Goal: Check status: Check status

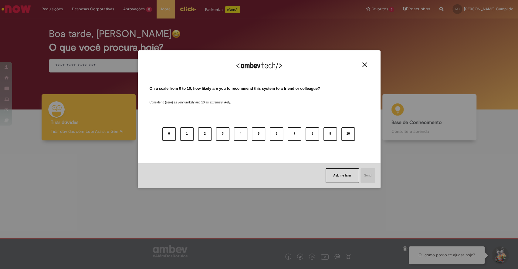
click at [365, 64] on img "Close" at bounding box center [364, 65] width 5 height 5
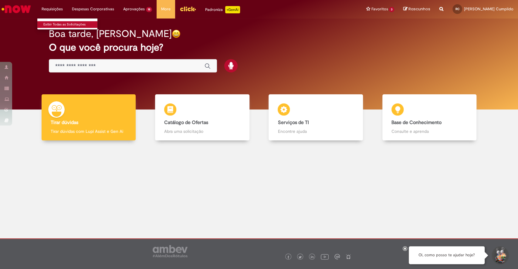
click at [56, 21] on link "Exibir Todas as Solicitações" at bounding box center [70, 24] width 67 height 7
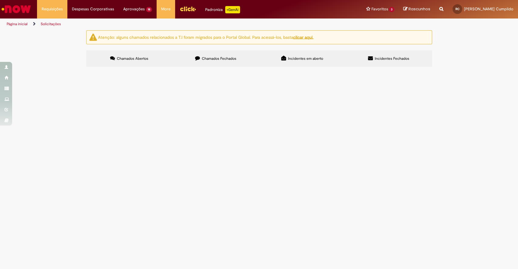
click at [231, 59] on span "Chamados Fechados" at bounding box center [219, 58] width 35 height 5
click at [0, 0] on span "[PERSON_NAME], podemos seguir com o desligamento voluntário do colaborador [PER…" at bounding box center [0, 0] width 0 height 0
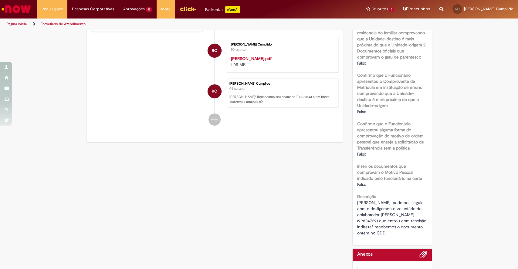
scroll to position [195, 0]
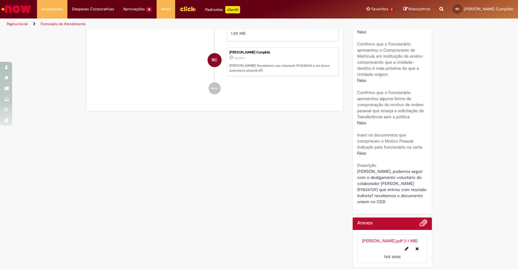
click at [384, 239] on link "[PERSON_NAME].pdf (1.1 MB)" at bounding box center [390, 240] width 56 height 5
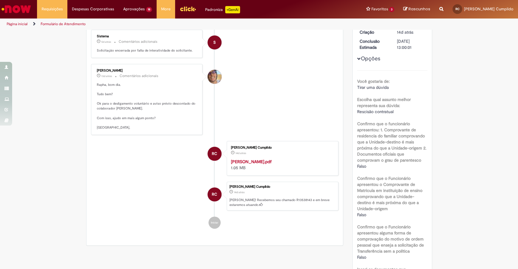
scroll to position [0, 0]
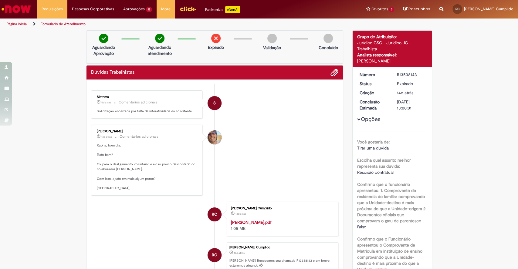
click at [401, 74] on div "R13538143" at bounding box center [411, 75] width 28 height 6
copy div "R13538143"
click at [445, 66] on div "Verificar Código de Barras Aguardando Aprovação Aguardando atendimento Expirado…" at bounding box center [259, 248] width 518 height 436
click at [49, 22] on link "Exibir Todas as Solicitações" at bounding box center [70, 24] width 67 height 7
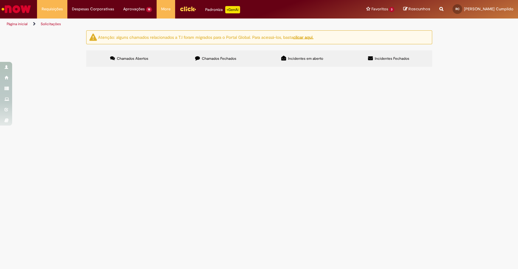
click at [221, 54] on label "Chamados Fechados" at bounding box center [216, 58] width 86 height 16
click at [0, 0] on span "[PERSON_NAME], podemos seguir com o desligamento voluntário do colaborador [PER…" at bounding box center [0, 0] width 0 height 0
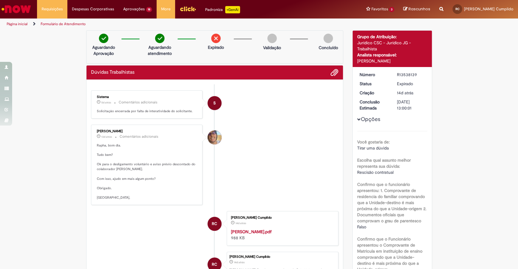
click at [239, 230] on strong "[PERSON_NAME].pdf" at bounding box center [251, 231] width 41 height 5
click at [15, 24] on link "Página inicial" at bounding box center [17, 24] width 21 height 5
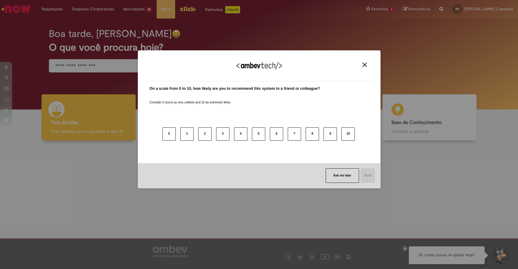
click at [364, 66] on img "Close" at bounding box center [364, 65] width 5 height 5
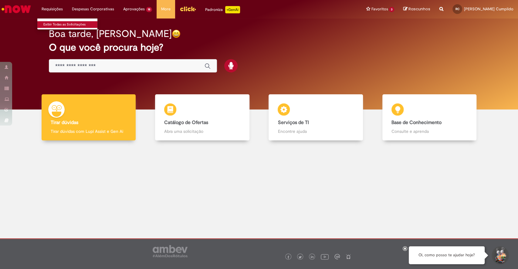
click at [59, 22] on link "Exibir Todas as Solicitações" at bounding box center [70, 24] width 67 height 7
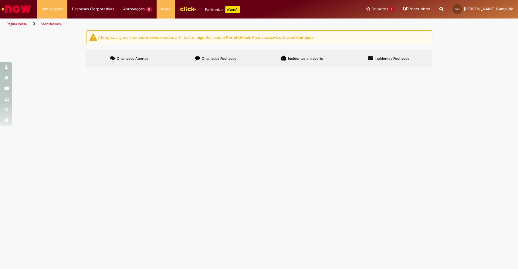
click at [206, 61] on label "Chamados Fechados" at bounding box center [216, 58] width 86 height 16
click at [0, 0] on span "Pessoal, bom dia! Tudo bem? Tenho um caso sensivel no comercial. A [PERSON_NAME…" at bounding box center [0, 0] width 0 height 0
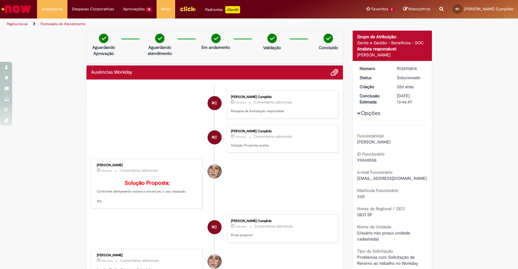
click at [18, 25] on link "Página inicial" at bounding box center [17, 24] width 21 height 5
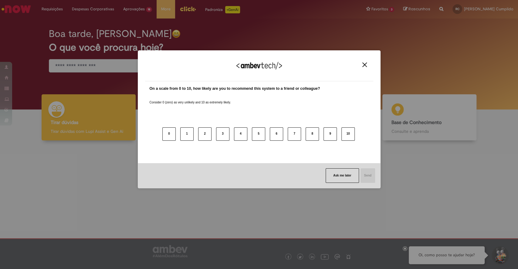
click at [364, 66] on img "Close" at bounding box center [364, 65] width 5 height 5
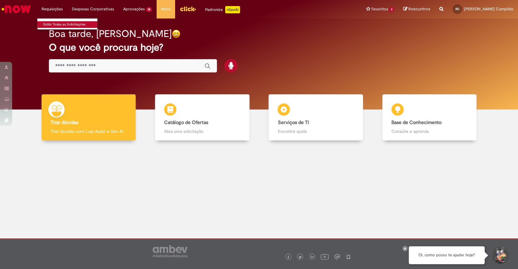
click at [58, 23] on link "Exibir Todas as Solicitações" at bounding box center [70, 24] width 67 height 7
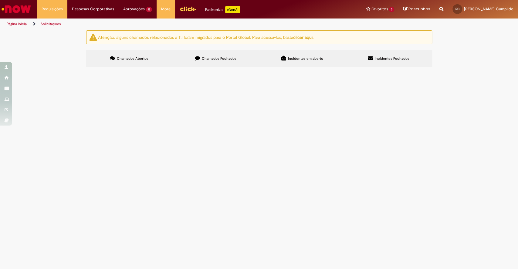
click at [192, 59] on label "Chamados Fechados" at bounding box center [216, 58] width 86 height 16
click at [0, 0] on span "[PERSON_NAME], bom dia! Tudo bem? Tenho um caso bem delicado de uma colaborador…" at bounding box center [0, 0] width 0 height 0
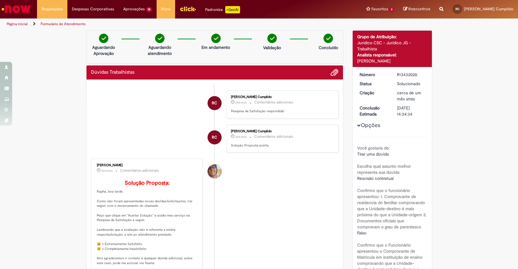
drag, startPoint x: 389, startPoint y: 158, endPoint x: 387, endPoint y: 161, distance: 4.1
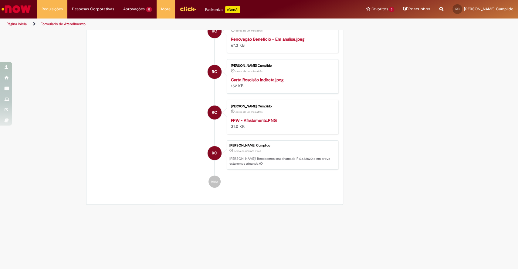
scroll to position [1997, 0]
click at [265, 89] on div "Carta Rescisão Indireta.jpeg 152 KB" at bounding box center [281, 83] width 101 height 12
click at [235, 83] on strong "Carta Rescisão Indireta.jpeg" at bounding box center [257, 79] width 52 height 5
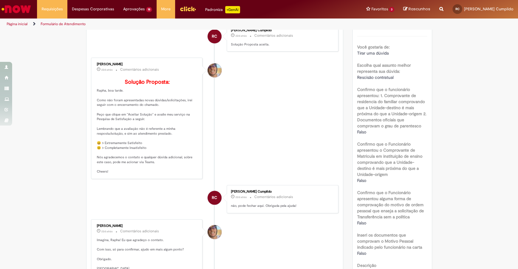
scroll to position [0, 0]
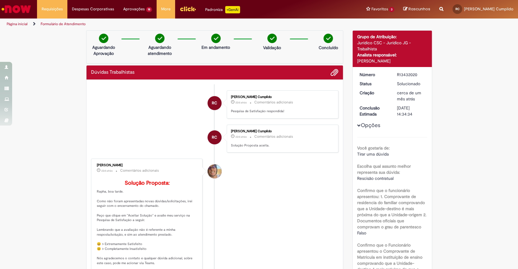
click at [24, 23] on link "Página inicial" at bounding box center [17, 24] width 21 height 5
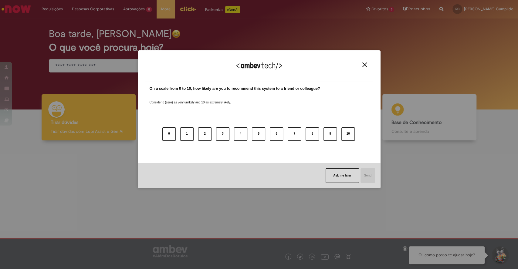
click at [363, 65] on img "Close" at bounding box center [364, 65] width 5 height 5
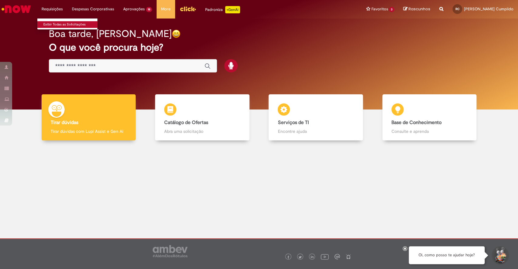
click at [54, 25] on link "Exibir Todas as Solicitações" at bounding box center [70, 24] width 67 height 7
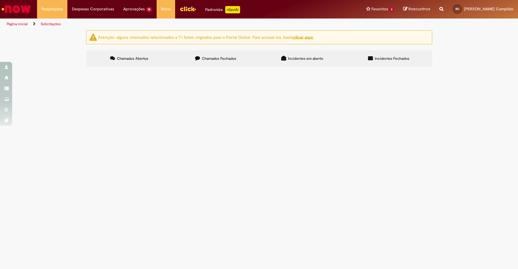
click at [14, 25] on link "Página inicial" at bounding box center [17, 24] width 21 height 5
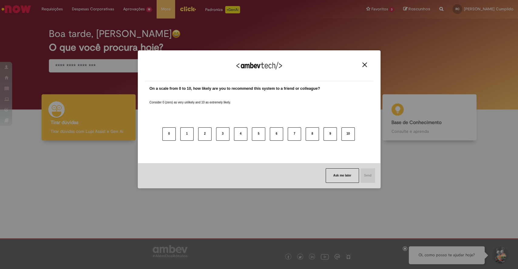
click at [364, 65] on img "Close" at bounding box center [364, 65] width 5 height 5
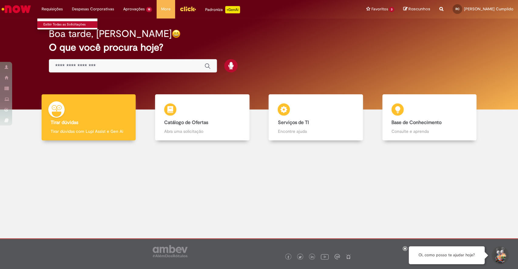
click at [58, 21] on link "Exibir Todas as Solicitações" at bounding box center [70, 24] width 67 height 7
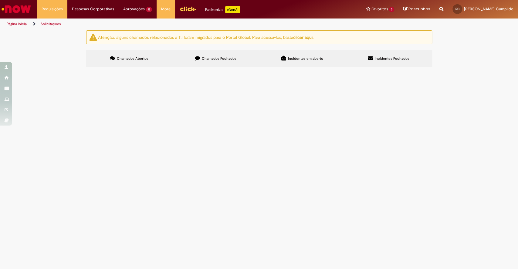
click at [213, 54] on label "Chamados Fechados" at bounding box center [216, 58] width 86 height 16
click at [137, 59] on span "Chamados Abertos" at bounding box center [133, 58] width 32 height 5
click at [226, 54] on label "Chamados Fechados" at bounding box center [216, 58] width 86 height 16
click at [298, 57] on span "Incidentes em aberto" at bounding box center [305, 58] width 35 height 5
click at [379, 59] on span "Incidentes Fechados" at bounding box center [392, 58] width 35 height 5
